Goal: Task Accomplishment & Management: Use online tool/utility

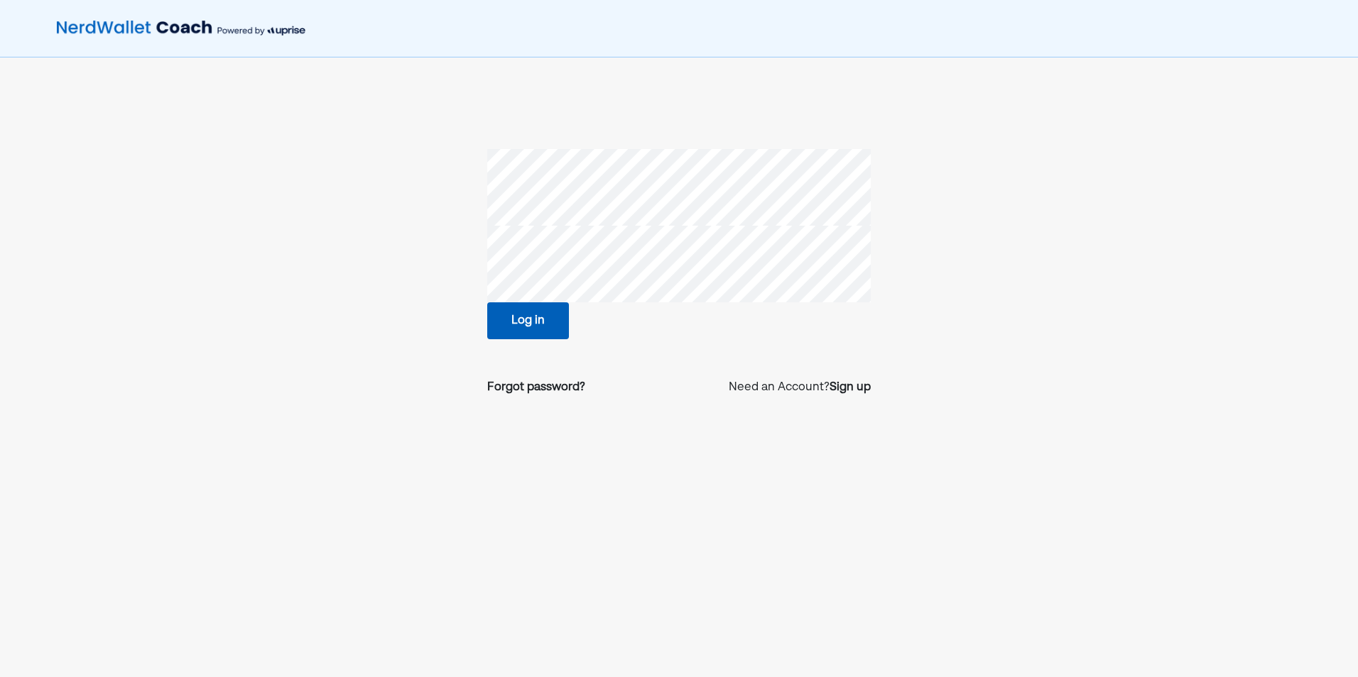
click at [543, 317] on button "Log in" at bounding box center [528, 321] width 82 height 37
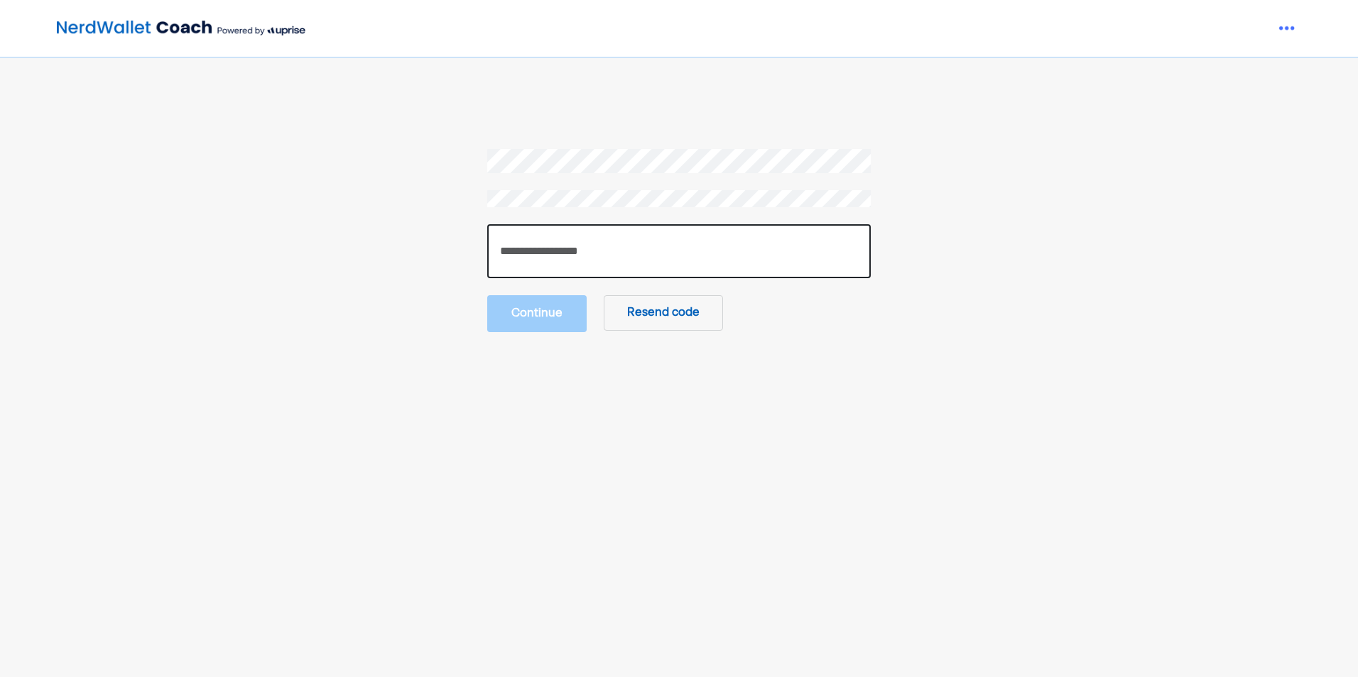
click at [526, 257] on input "number" at bounding box center [678, 251] width 383 height 54
click at [557, 244] on input "number" at bounding box center [678, 251] width 383 height 54
type input "******"
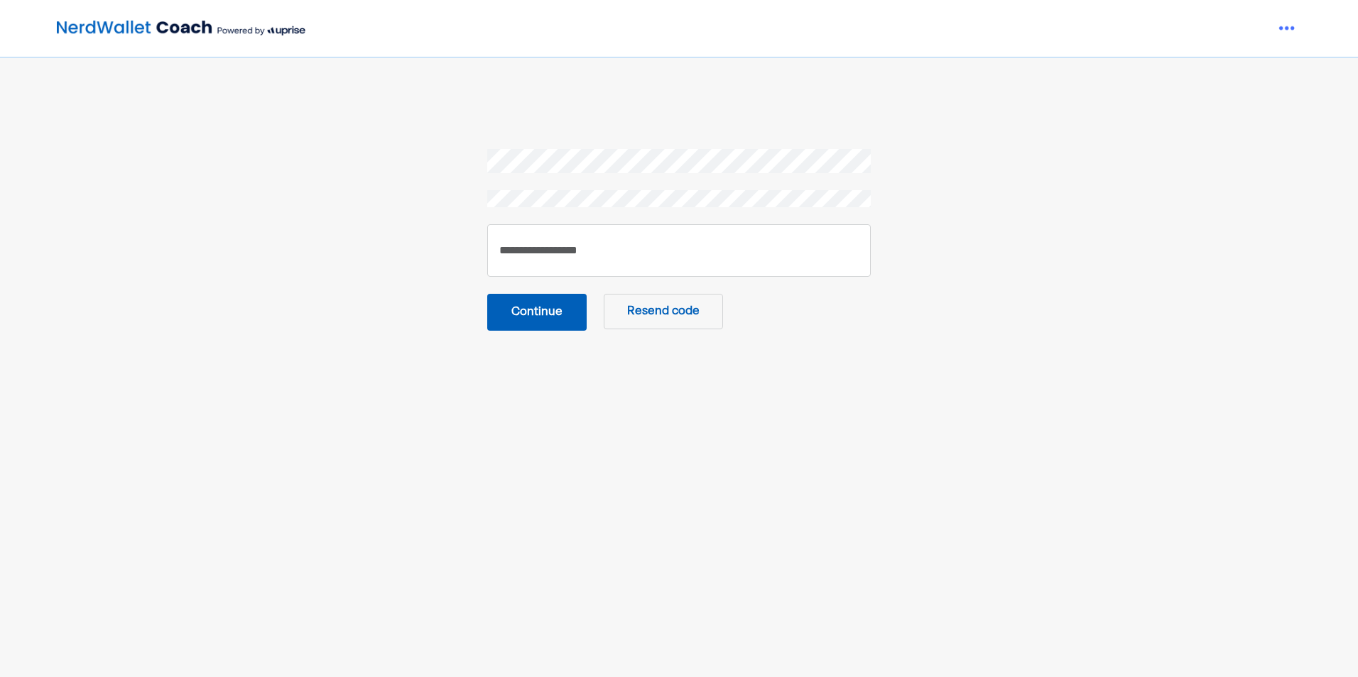
click at [508, 320] on button "Continue" at bounding box center [536, 312] width 99 height 37
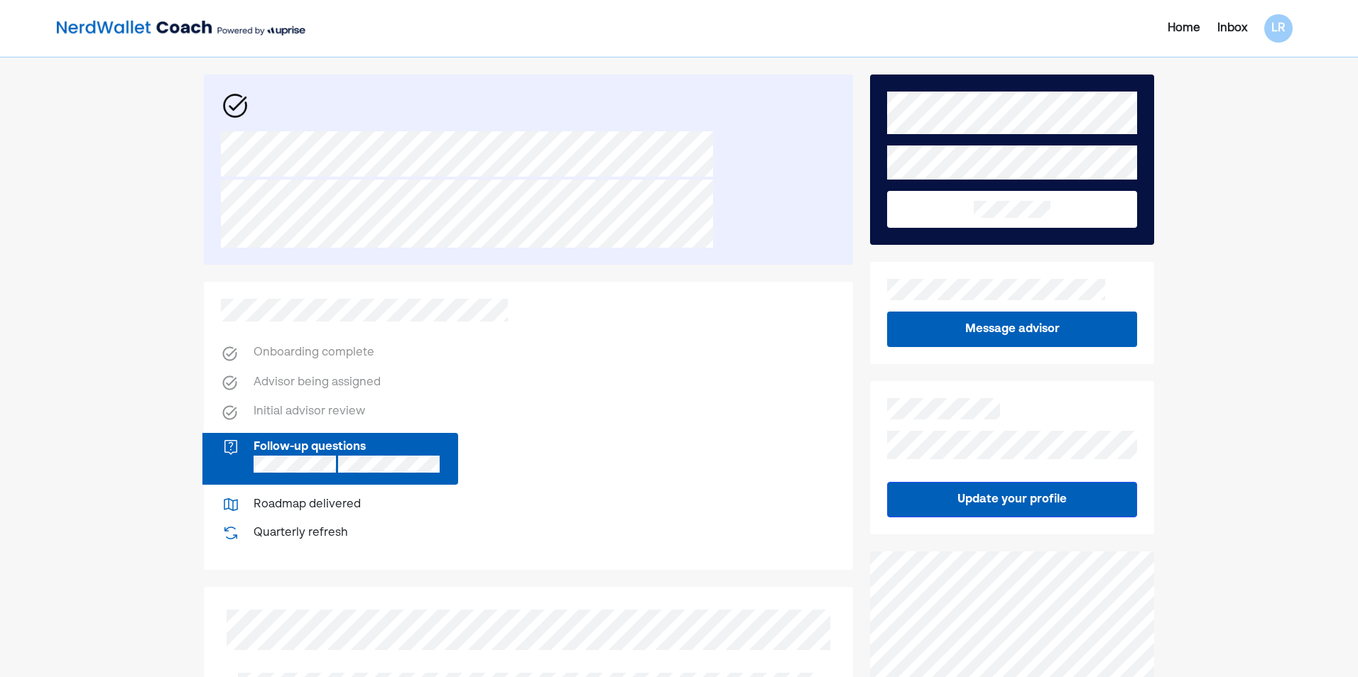
click at [1231, 31] on div "Inbox" at bounding box center [1232, 28] width 30 height 17
